Goal: Task Accomplishment & Management: Use online tool/utility

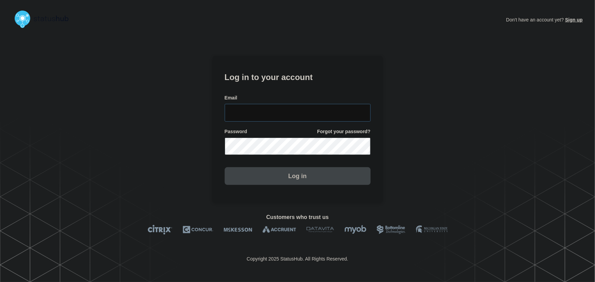
type input "[PERSON_NAME][EMAIL_ADDRESS][PERSON_NAME][DOMAIN_NAME]"
drag, startPoint x: 294, startPoint y: 119, endPoint x: 288, endPoint y: 93, distance: 26.7
click at [293, 117] on input "[PERSON_NAME][EMAIL_ADDRESS][PERSON_NAME][DOMAIN_NAME]" at bounding box center [298, 113] width 146 height 18
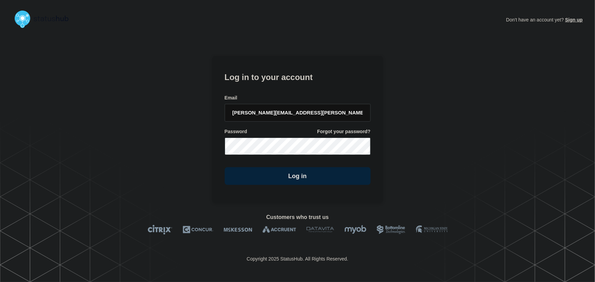
click at [280, 76] on h1 "Log in to your account" at bounding box center [298, 76] width 146 height 13
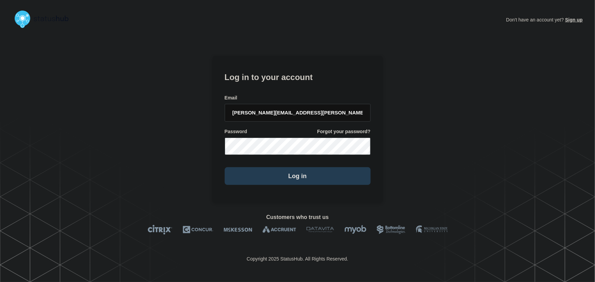
click at [322, 171] on button "Log in" at bounding box center [298, 176] width 146 height 18
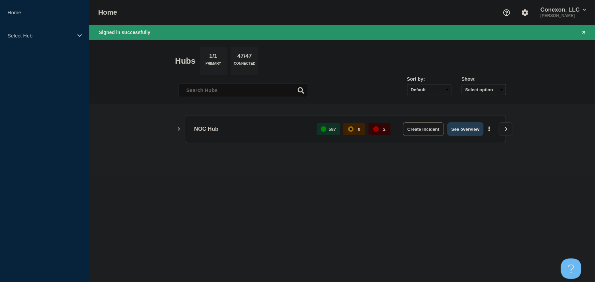
click at [471, 126] on button "See overview" at bounding box center [465, 129] width 36 height 14
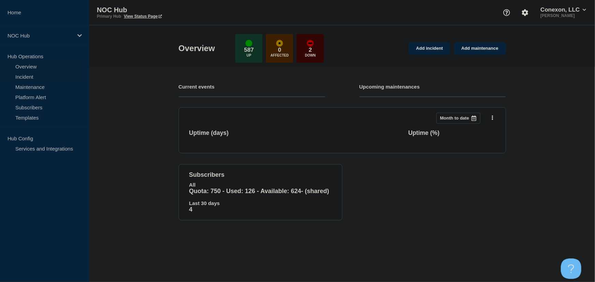
click at [25, 78] on link "Incident" at bounding box center [41, 77] width 83 height 10
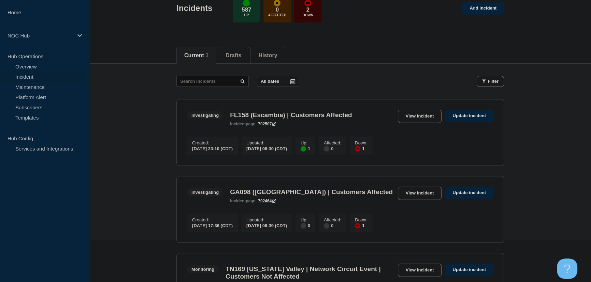
scroll to position [124, 0]
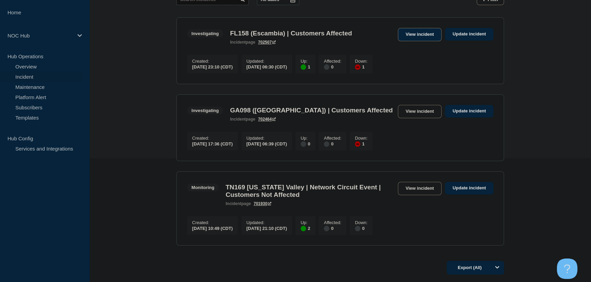
click at [429, 32] on link "View incident" at bounding box center [420, 34] width 44 height 13
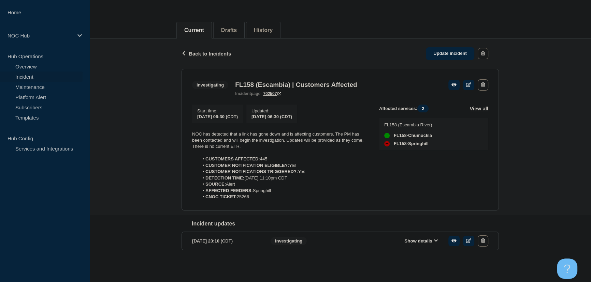
scroll to position [70, 0]
drag, startPoint x: 268, startPoint y: 199, endPoint x: 168, endPoint y: 129, distance: 122.4
click at [168, 129] on div "Back Back to Incidents Update incident Investigating FL158 (Escambia) | Custome…" at bounding box center [339, 156] width 501 height 234
copy div "NOC has detected that a link has gone down and is affecting customers. The PM h…"
click at [451, 52] on link "Update incident" at bounding box center [450, 53] width 48 height 13
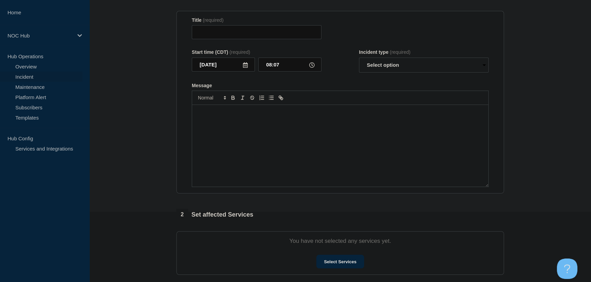
type input "FL158 (Escambia) | Customers Affected"
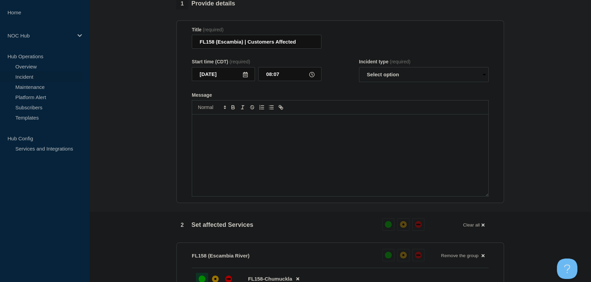
click at [236, 132] on div "Message" at bounding box center [340, 156] width 296 height 82
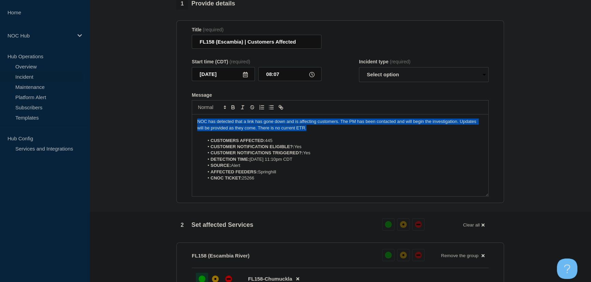
drag, startPoint x: 317, startPoint y: 132, endPoint x: 186, endPoint y: 122, distance: 132.0
click at [186, 122] on section "Title (required) FL158 (Escambia) | Customers Affected Start time (CDT) (requir…" at bounding box center [339, 111] width 327 height 183
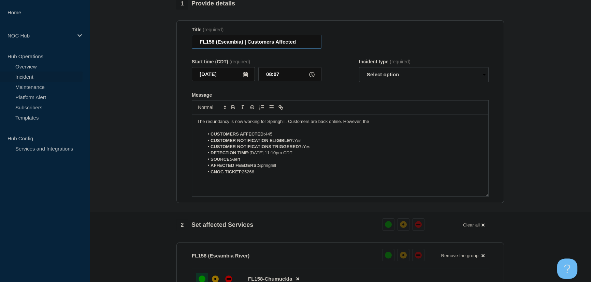
drag, startPoint x: 241, startPoint y: 46, endPoint x: 218, endPoint y: 47, distance: 23.5
click at [218, 47] on input "FL158 (Escambia) | Customers Affected" at bounding box center [257, 42] width 130 height 14
click at [274, 43] on input "FL158 (Springhill) | Customers Affected" at bounding box center [257, 42] width 130 height 14
type input "FL158 (Springhill) | Customers Not Affected"
click at [275, 137] on li "CUSTOMERS AFFECTED: 445" at bounding box center [343, 134] width 279 height 6
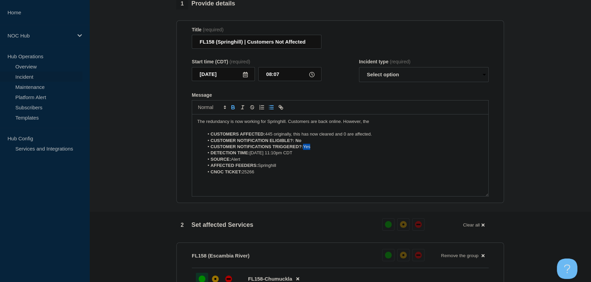
drag, startPoint x: 304, startPoint y: 151, endPoint x: 313, endPoint y: 151, distance: 9.2
click at [313, 150] on li "CUSTOMER NOTIFICATIONS TRIGGERED?: Yes" at bounding box center [343, 147] width 279 height 6
drag, startPoint x: 302, startPoint y: 142, endPoint x: 295, endPoint y: 144, distance: 7.7
click at [295, 144] on li "CUSTOMER NOTIFICATION ELIGIBLE?: No" at bounding box center [343, 141] width 279 height 6
click at [382, 125] on p "The redundancy is now working for Springhill. Customers are back online. Howeve…" at bounding box center [340, 122] width 286 height 6
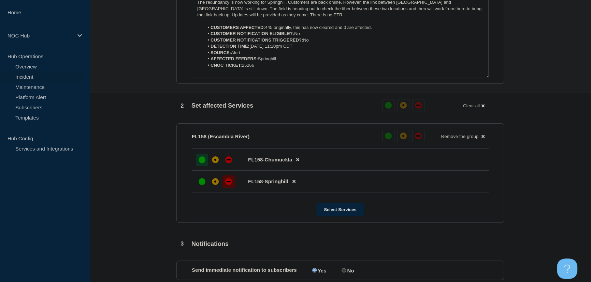
scroll to position [194, 0]
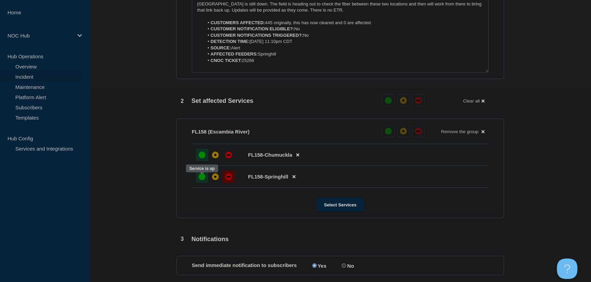
click at [200, 180] on div "up" at bounding box center [201, 177] width 7 height 7
click at [157, 130] on section "1 Provide details Title (required) FL158 (Springhill) | Customers Not Affected …" at bounding box center [339, 137] width 501 height 526
click at [231, 161] on div at bounding box center [228, 155] width 12 height 12
click at [227, 183] on div at bounding box center [228, 177] width 12 height 12
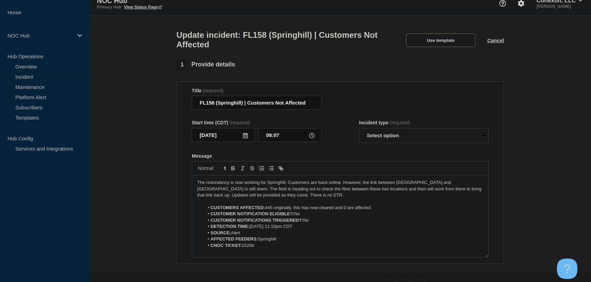
scroll to position [8, 0]
click at [426, 139] on select "Select option Investigating Identified Monitoring Resolved" at bounding box center [424, 136] width 130 height 15
select select "investigating"
click at [359, 133] on select "Select option Investigating Identified Monitoring Resolved" at bounding box center [424, 136] width 130 height 15
click at [348, 149] on form "Title (required) FL158 (Springhill) | Customers Not Affected Start time (CDT) (…" at bounding box center [340, 174] width 297 height 170
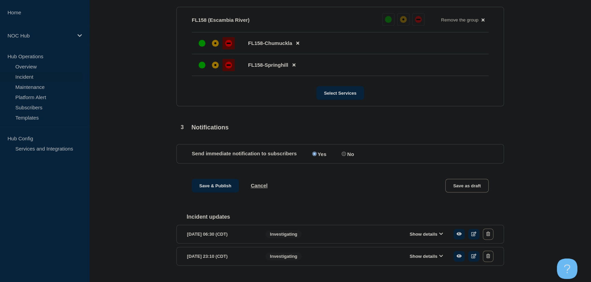
scroll to position [325, 0]
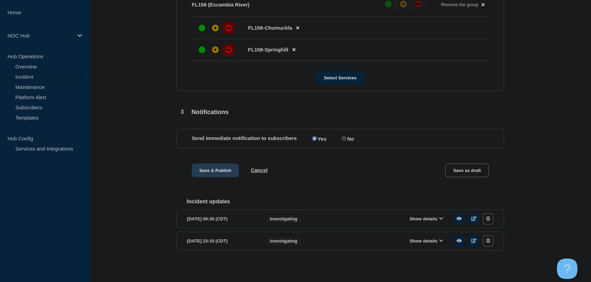
click at [224, 168] on button "Save & Publish" at bounding box center [215, 171] width 47 height 14
